Goal: Understand process/instructions

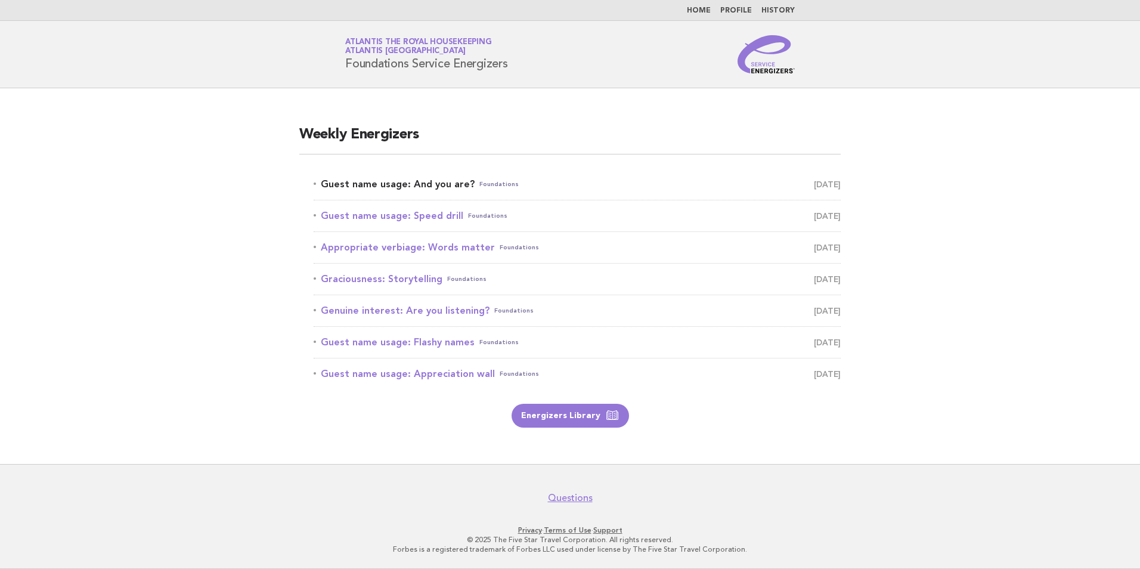
click at [418, 188] on link "Guest name usage: And you are? Foundations August 12" at bounding box center [577, 184] width 527 height 17
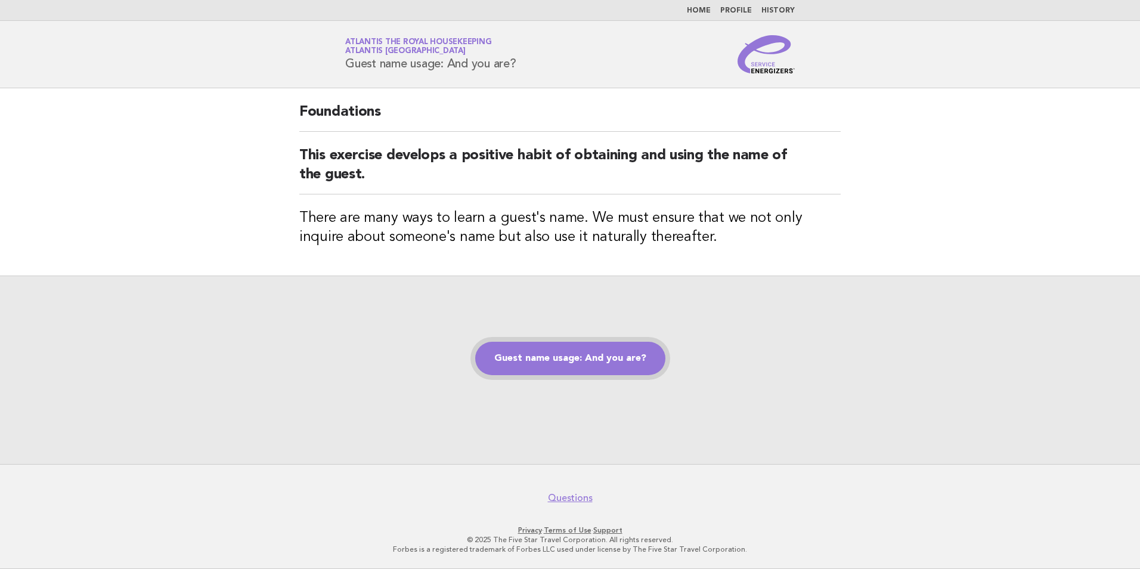
click at [608, 361] on link "Guest name usage: And you are?" at bounding box center [570, 358] width 190 height 33
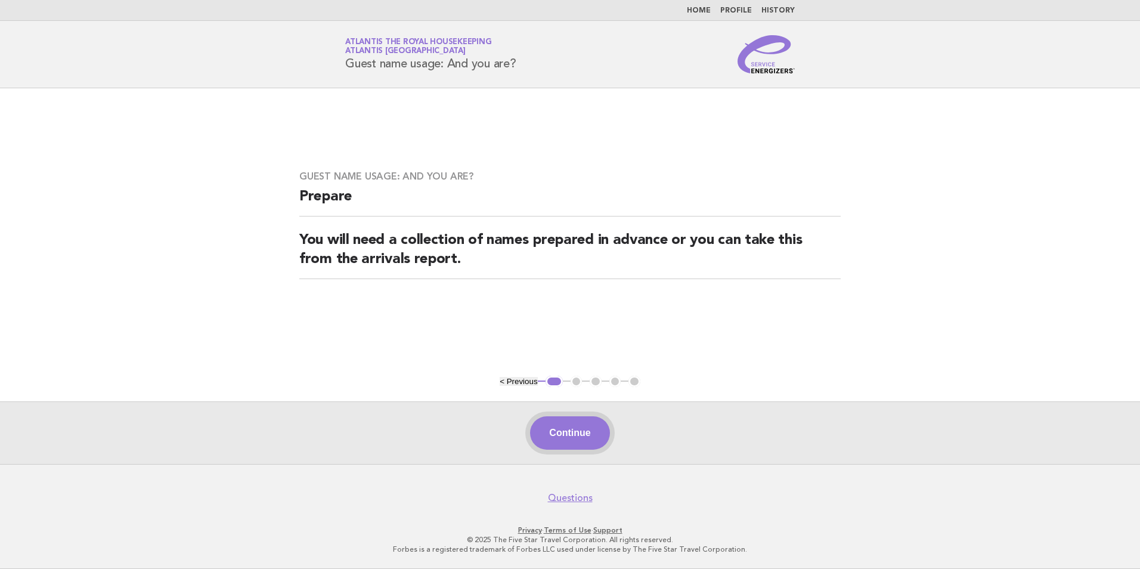
click at [571, 435] on button "Continue" at bounding box center [569, 432] width 79 height 33
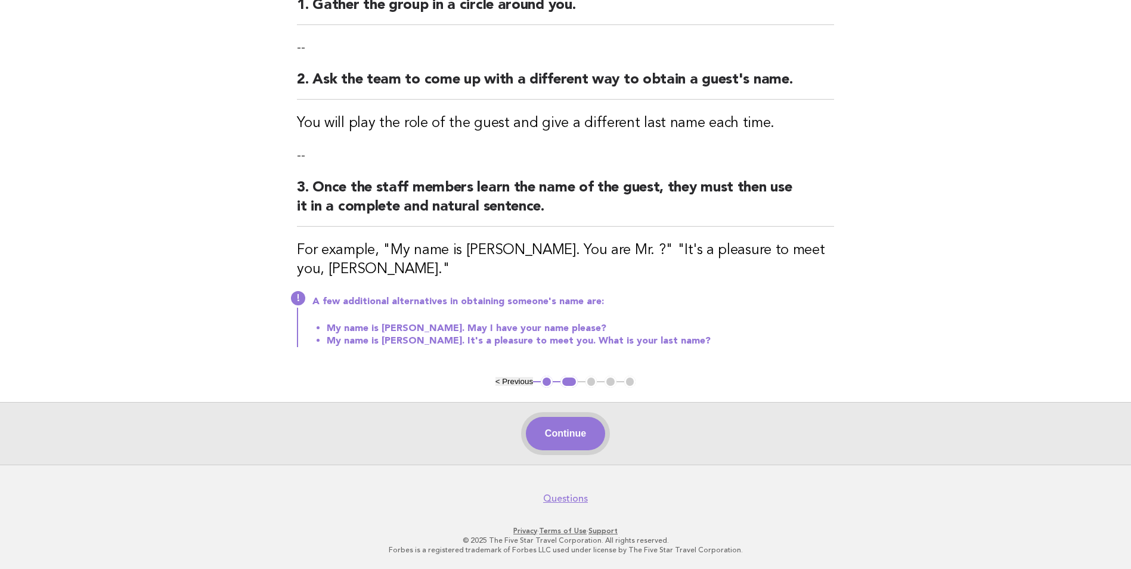
click at [561, 438] on button "Continue" at bounding box center [565, 433] width 79 height 33
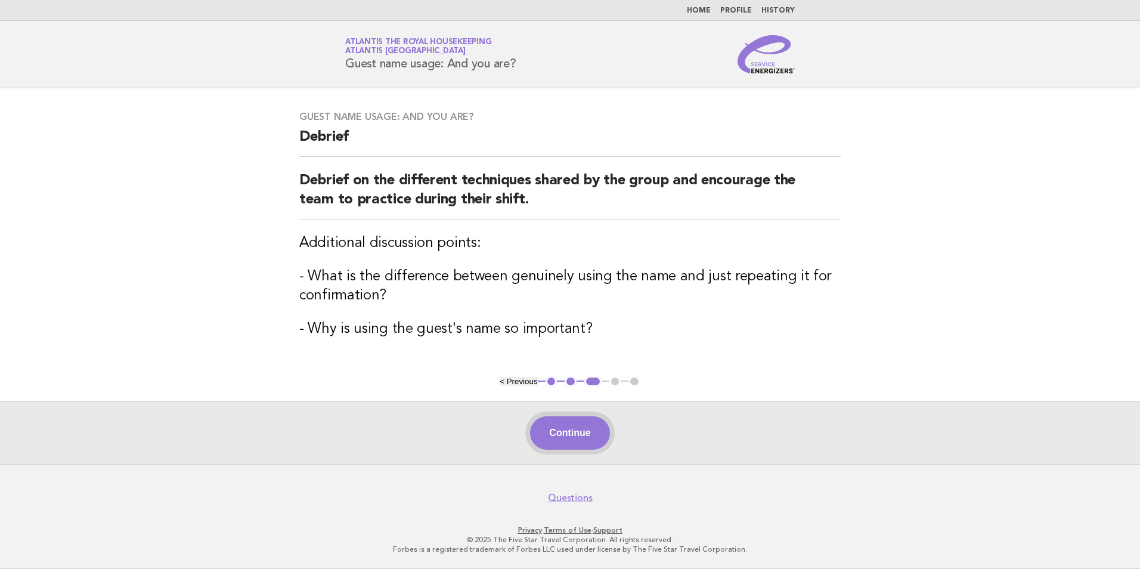
click at [565, 430] on button "Continue" at bounding box center [569, 432] width 79 height 33
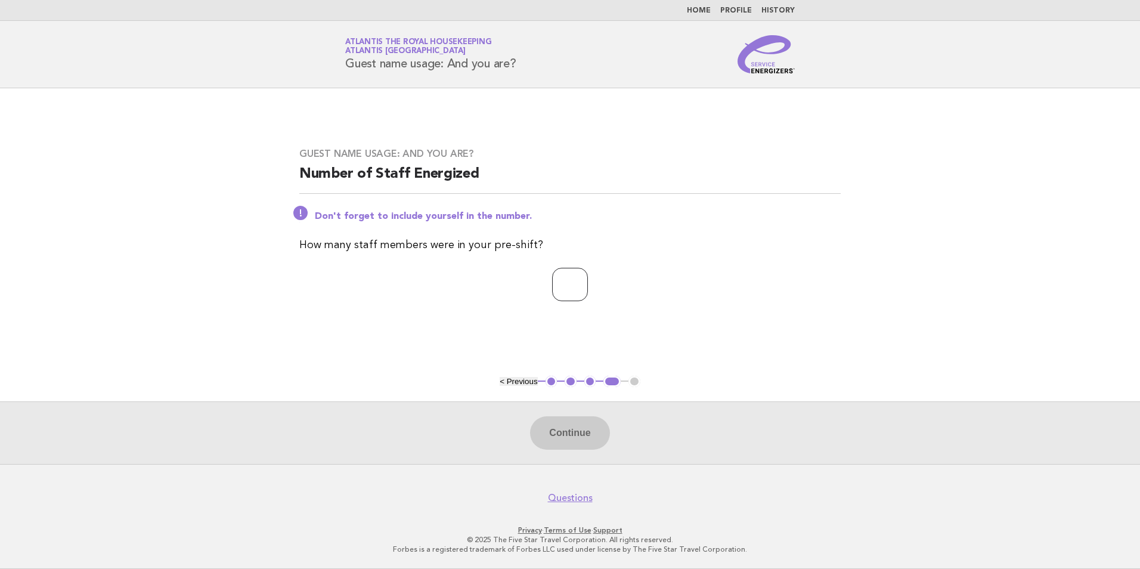
click at [567, 285] on input "number" at bounding box center [570, 284] width 36 height 33
type input "**"
click at [551, 436] on button "Continue" at bounding box center [569, 432] width 79 height 33
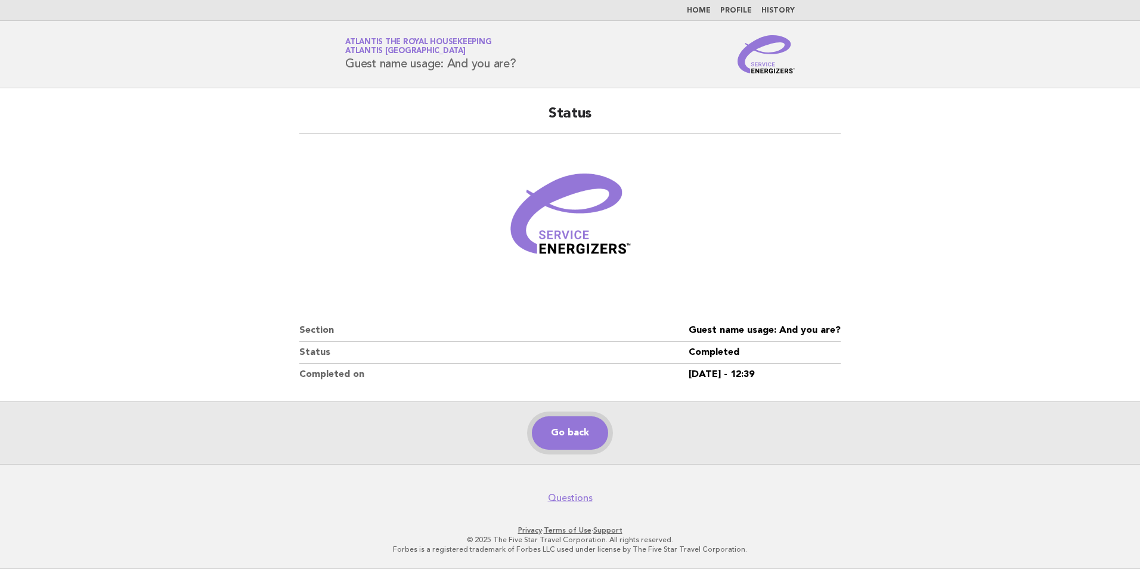
click at [551, 436] on link "Go back" at bounding box center [570, 432] width 76 height 33
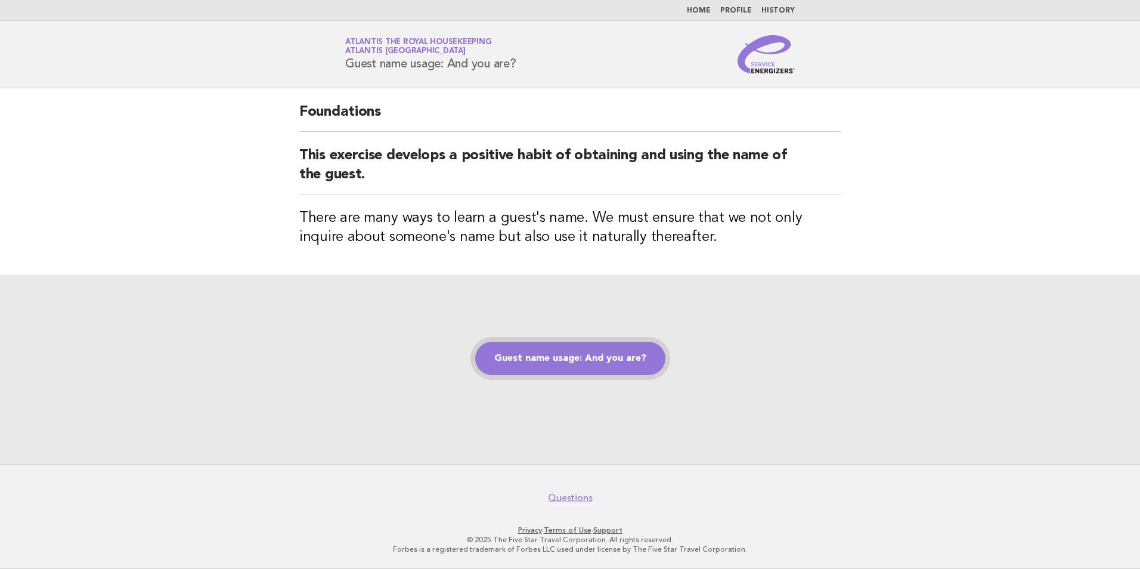
click at [566, 351] on link "Guest name usage: And you are?" at bounding box center [570, 358] width 190 height 33
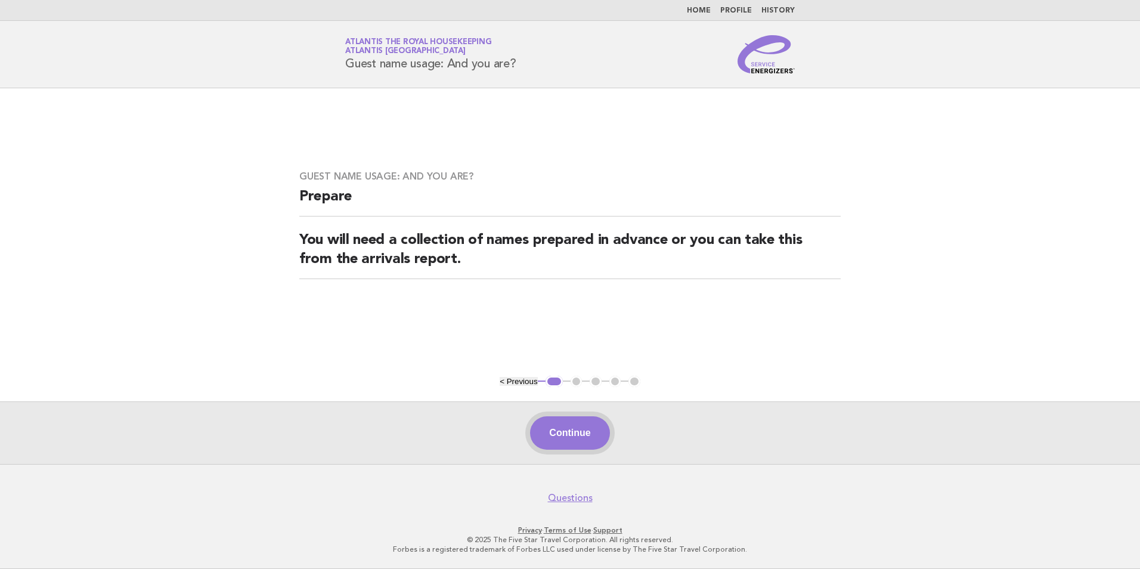
click at [558, 423] on button "Continue" at bounding box center [569, 432] width 79 height 33
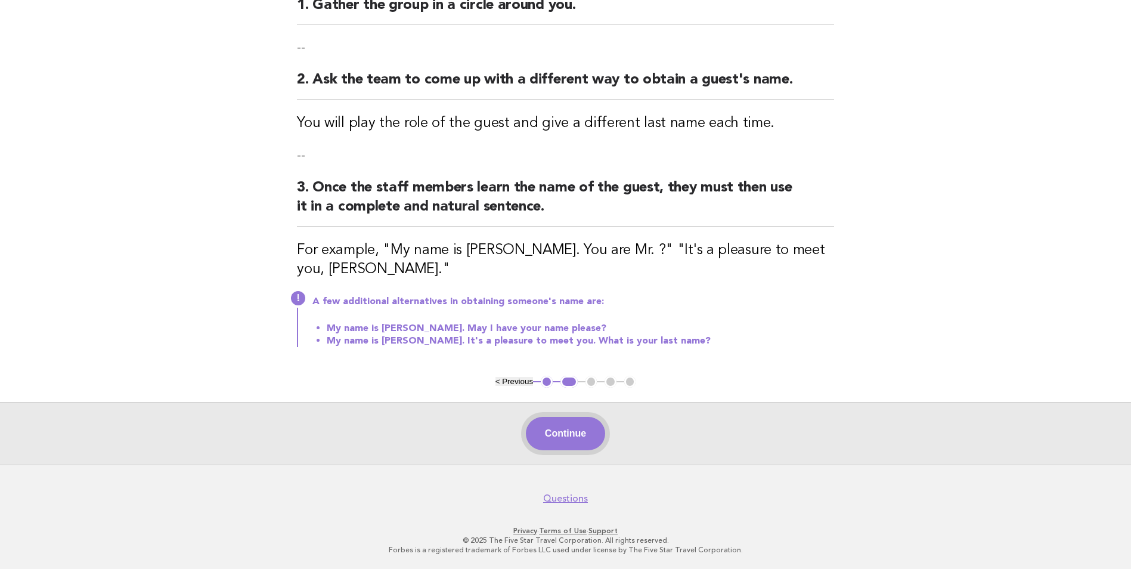
click at [598, 422] on button "Continue" at bounding box center [565, 433] width 79 height 33
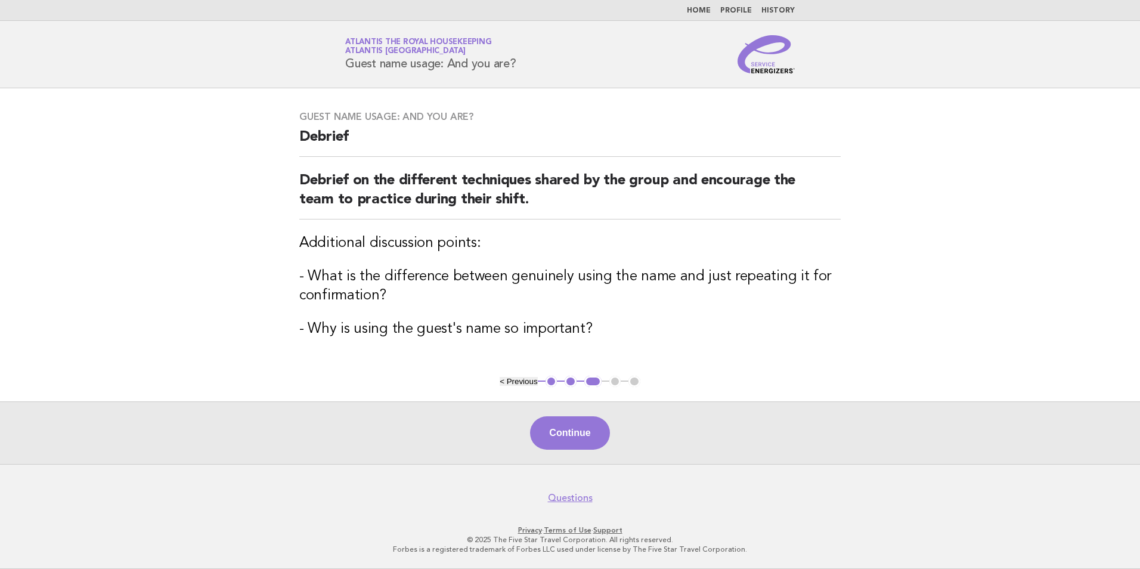
click at [598, 422] on button "Continue" at bounding box center [569, 432] width 79 height 33
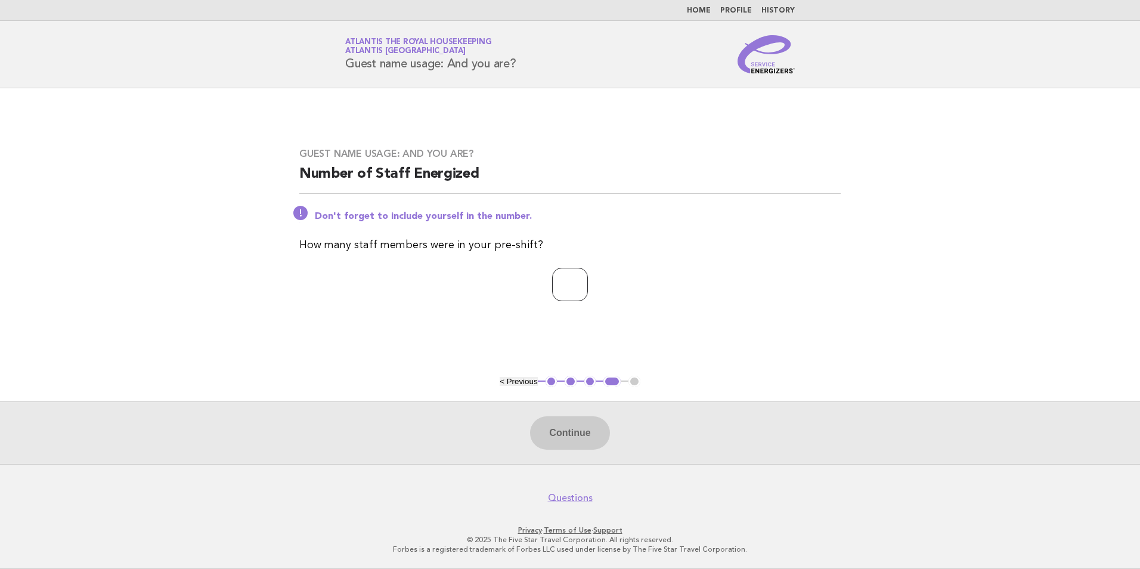
click at [563, 294] on input "number" at bounding box center [570, 284] width 36 height 33
type input "**"
click at [575, 435] on button "Continue" at bounding box center [569, 432] width 79 height 33
